Goal: Task Accomplishment & Management: Use online tool/utility

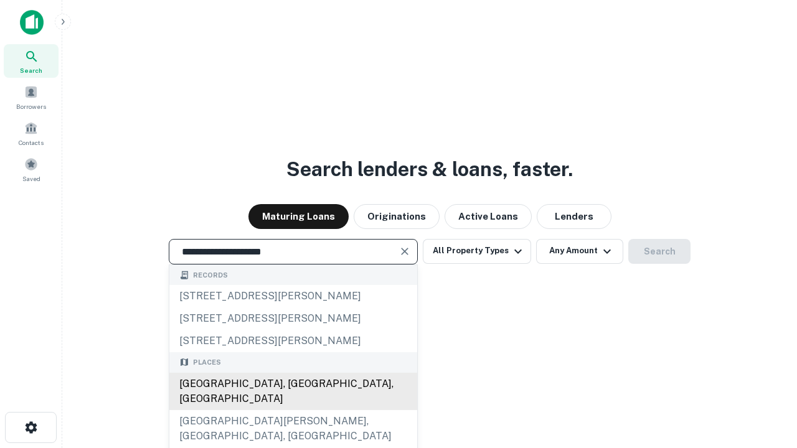
click at [293, 410] on div "Santa Monica, CA, USA" at bounding box center [293, 391] width 248 height 37
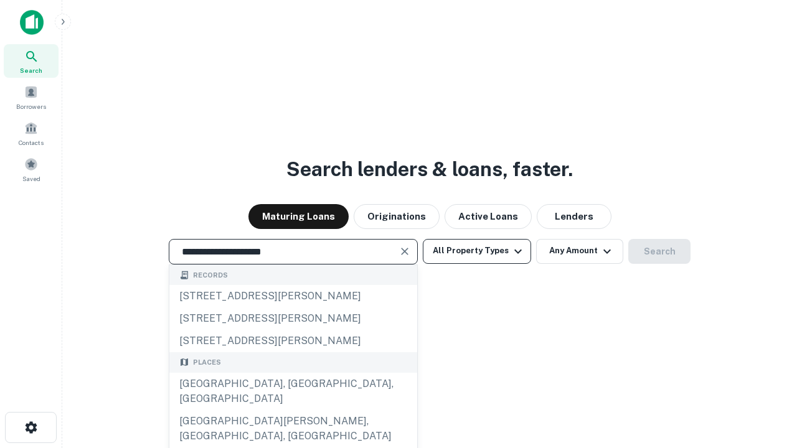
type input "**********"
click at [477, 251] on button "All Property Types" at bounding box center [477, 251] width 108 height 25
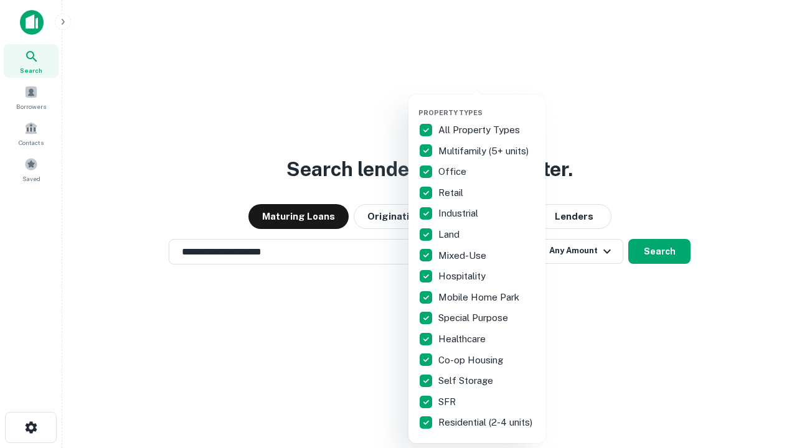
click at [487, 105] on button "button" at bounding box center [486, 105] width 137 height 1
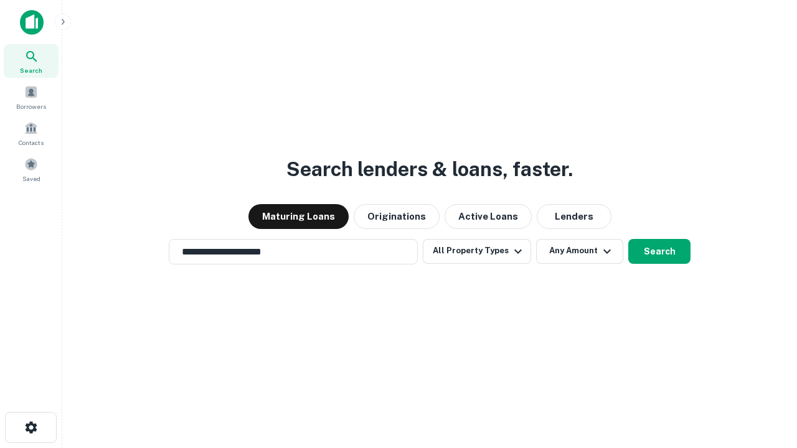
scroll to position [19, 0]
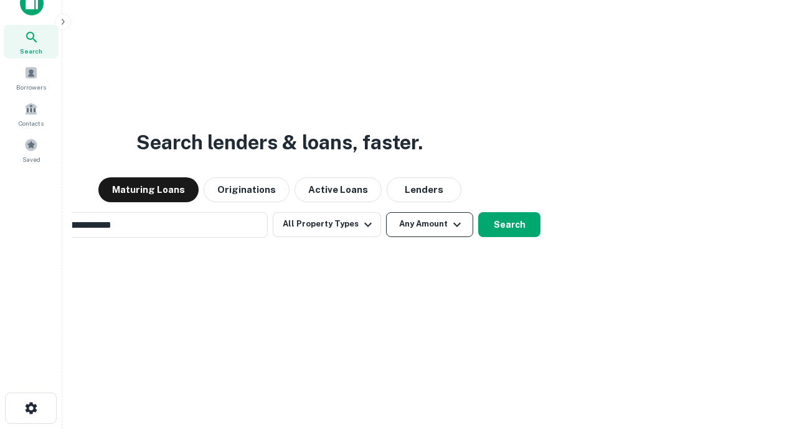
click at [386, 212] on button "Any Amount" at bounding box center [429, 224] width 87 height 25
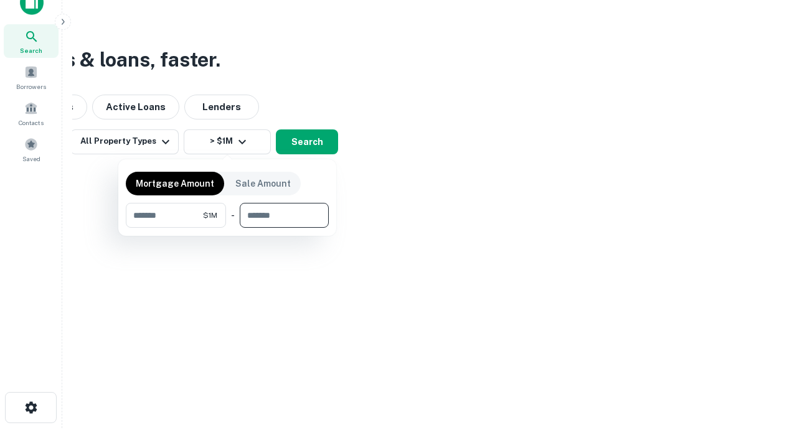
type input "*******"
click at [227, 228] on button "button" at bounding box center [227, 228] width 203 height 1
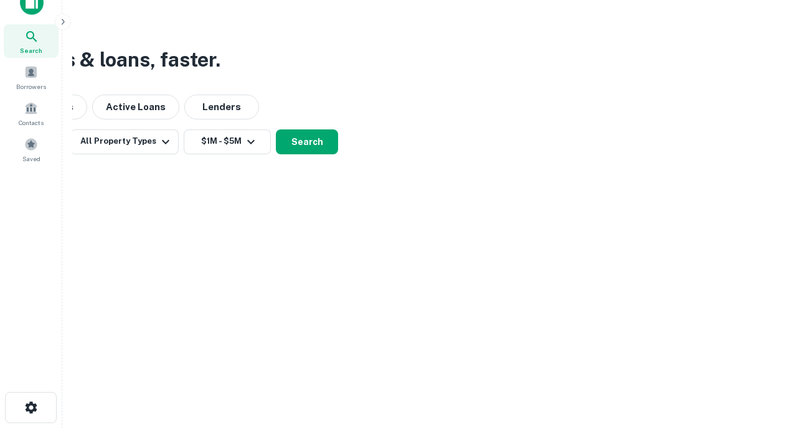
scroll to position [7, 230]
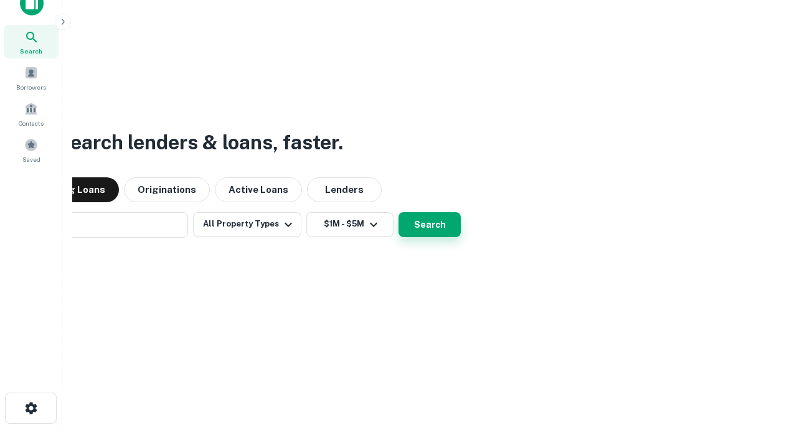
click at [398, 212] on button "Search" at bounding box center [429, 224] width 62 height 25
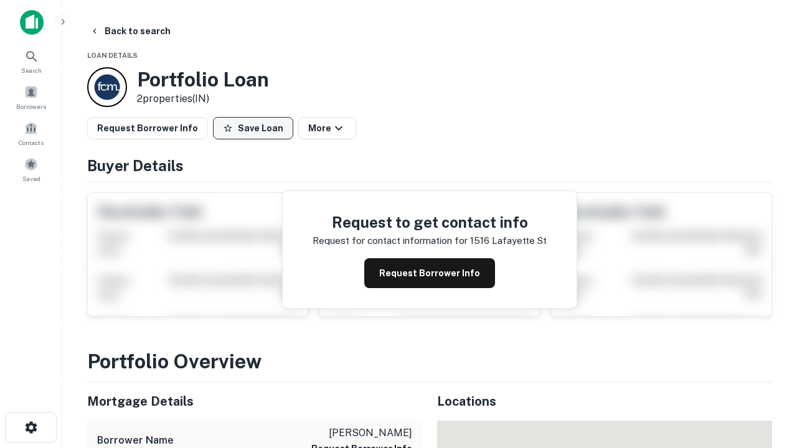
click at [253, 128] on button "Save Loan" at bounding box center [253, 128] width 80 height 22
